Goal: Obtain resource: Download file/media

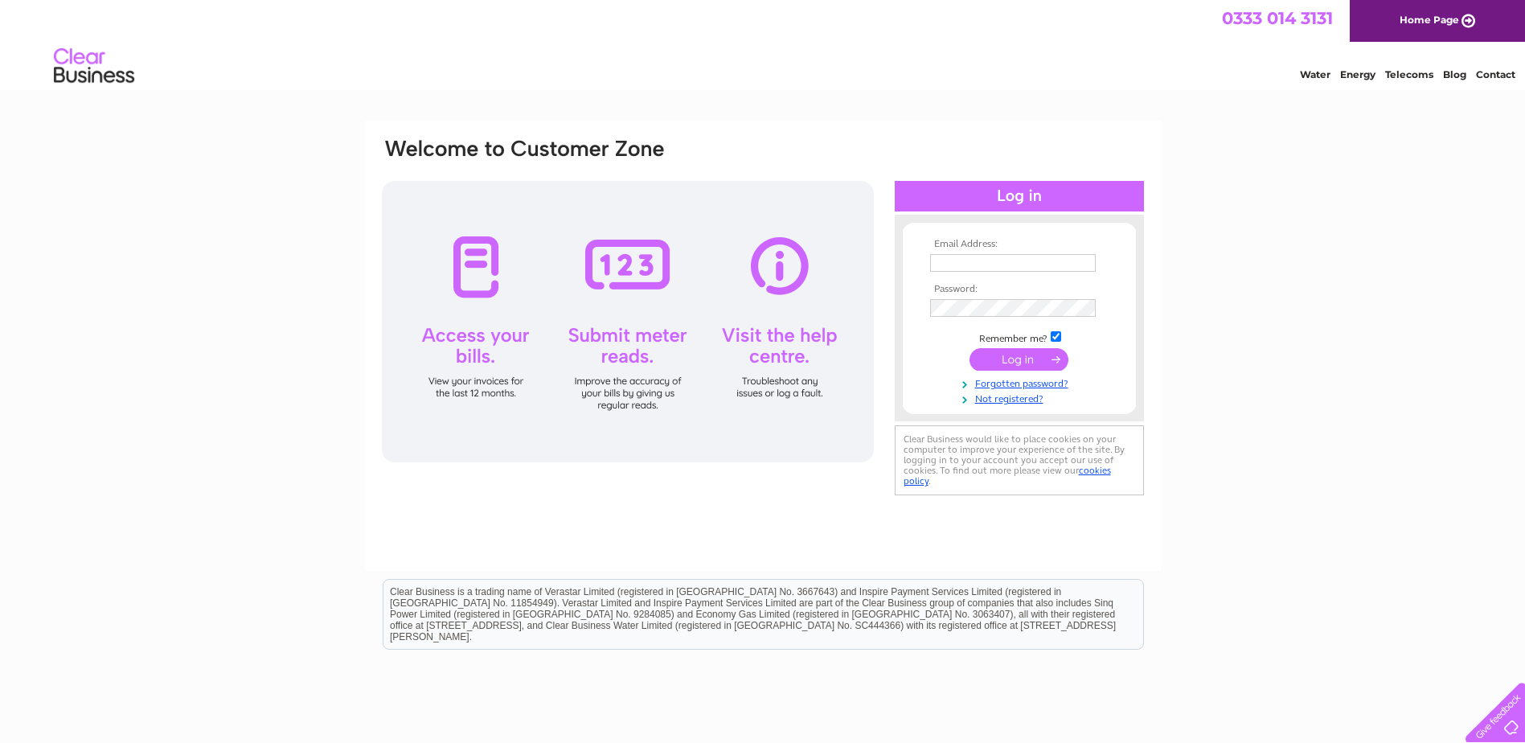
type input "ken@anguschainsaws.co.uk"
click at [1012, 361] on input "submit" at bounding box center [1019, 359] width 99 height 23
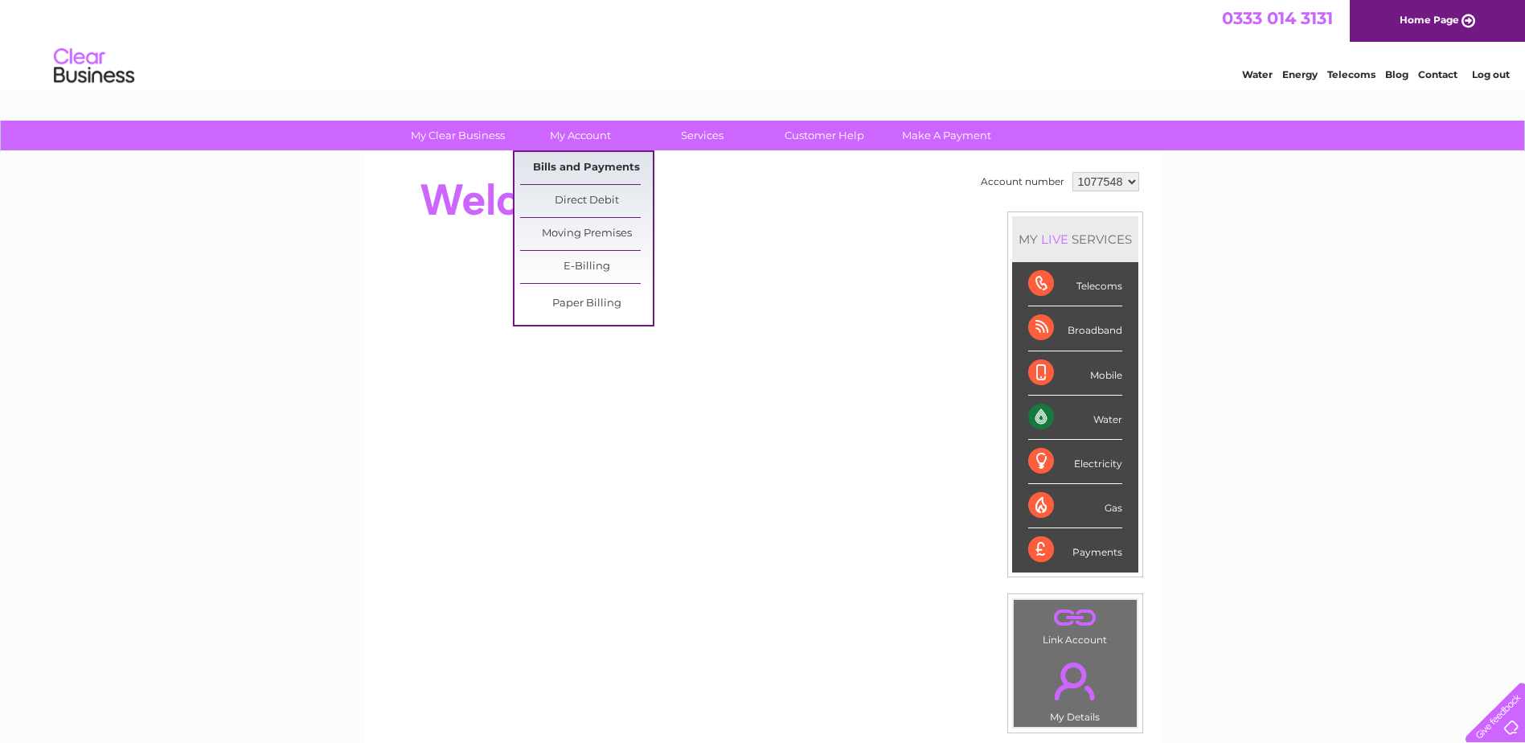
click at [569, 167] on link "Bills and Payments" at bounding box center [586, 168] width 133 height 32
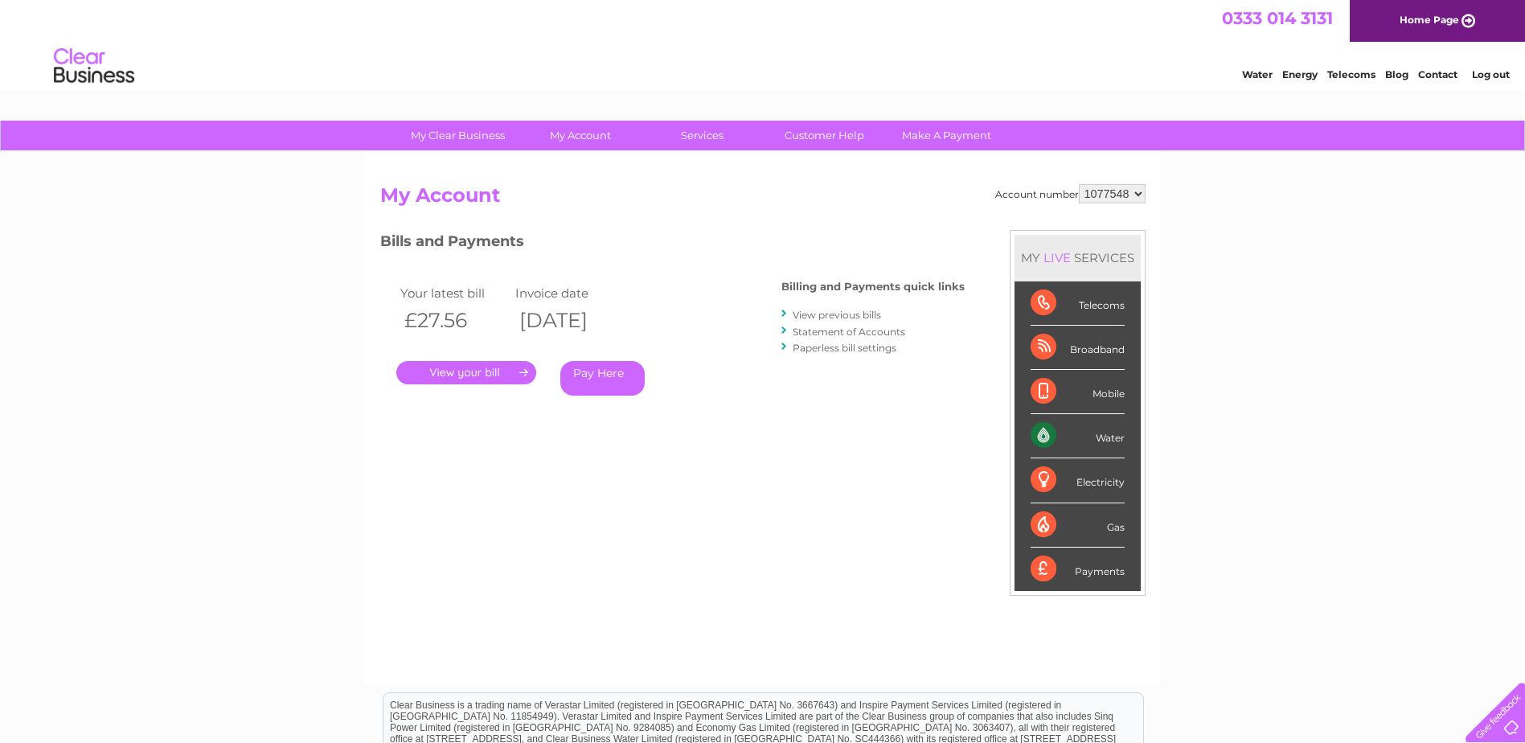
click at [503, 374] on link "." at bounding box center [466, 372] width 140 height 23
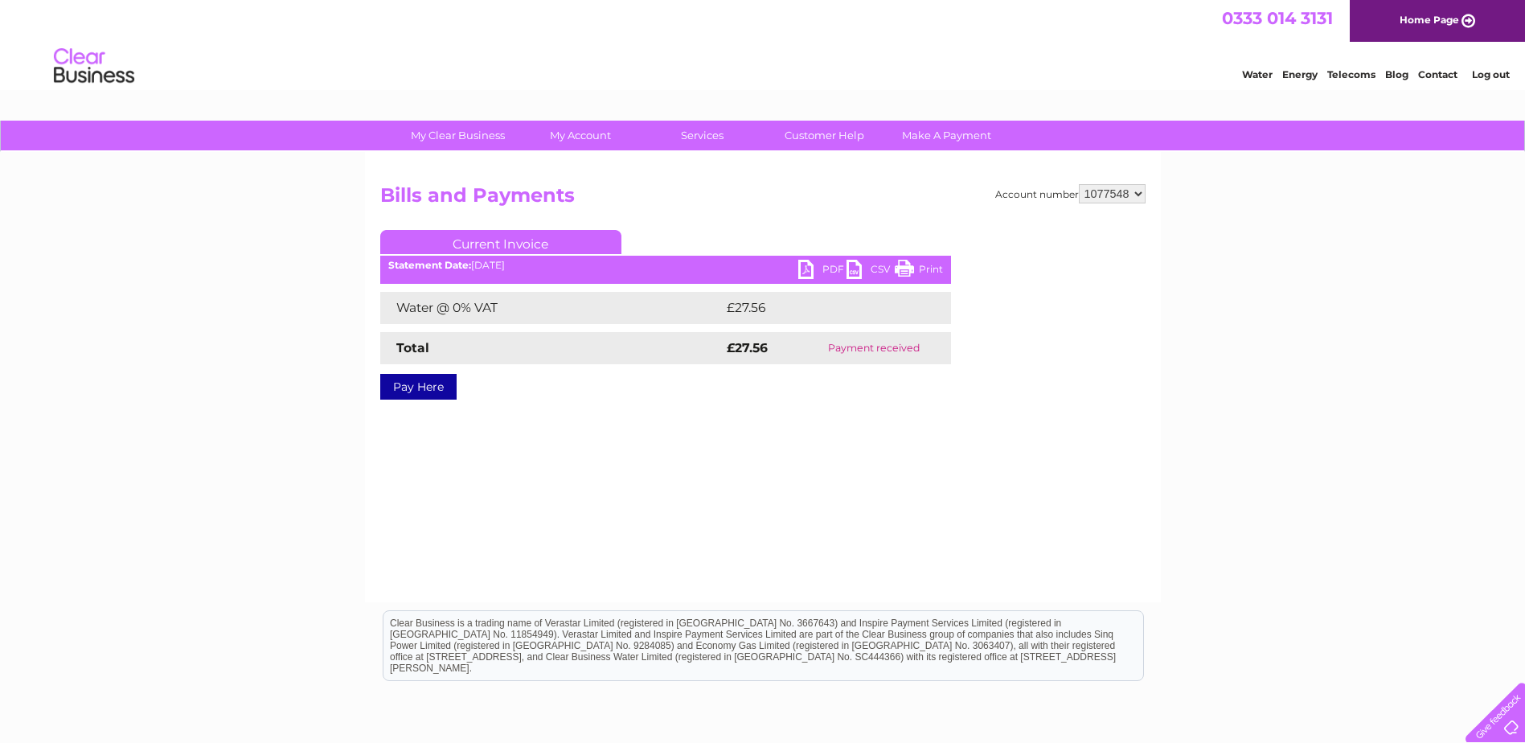
click at [826, 262] on link "PDF" at bounding box center [822, 271] width 48 height 23
